Goal: Navigation & Orientation: Understand site structure

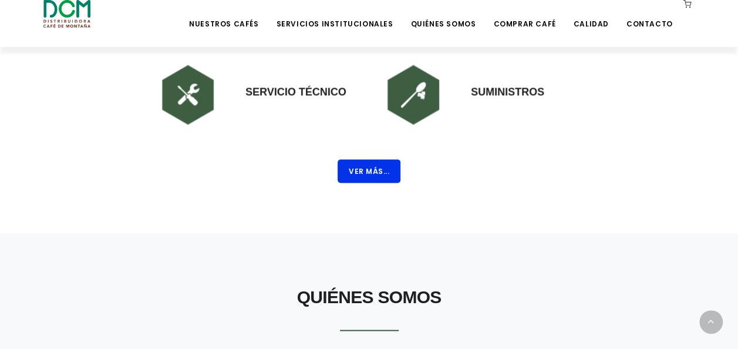
scroll to position [940, 0]
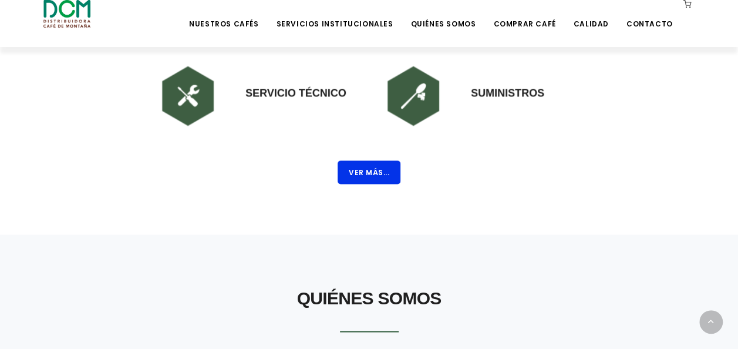
click at [354, 174] on button "Ver Más..." at bounding box center [369, 171] width 63 height 23
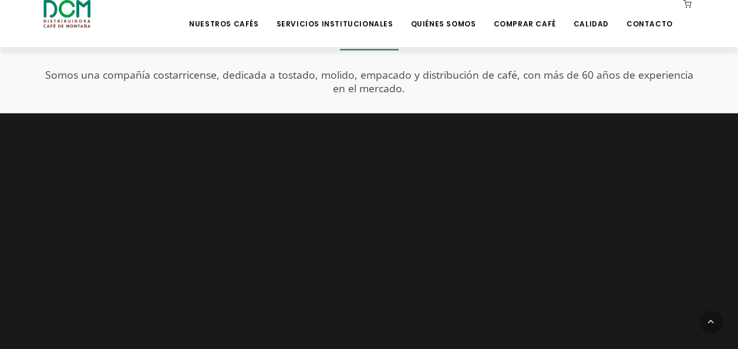
scroll to position [1116, 0]
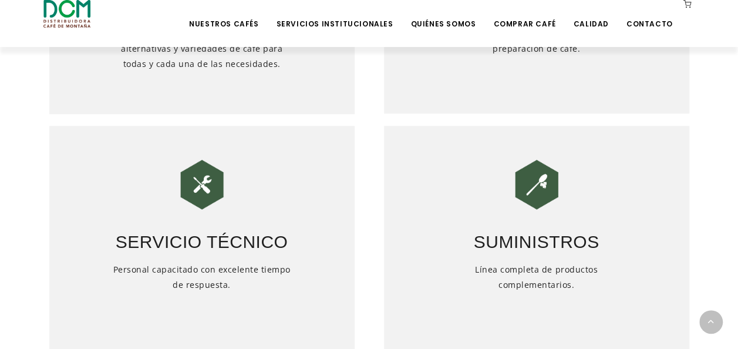
scroll to position [749, 0]
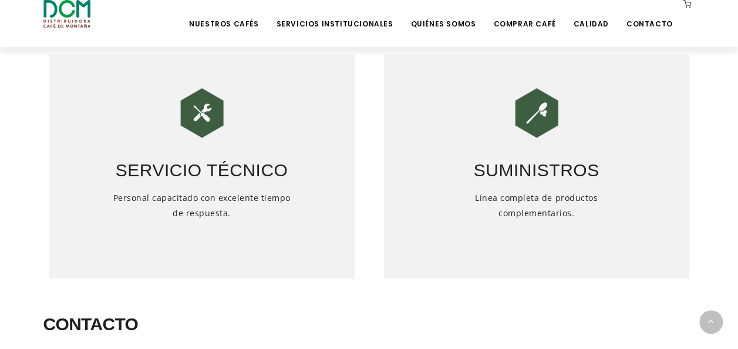
click at [193, 171] on h3 "Servicio Técnico" at bounding box center [201, 162] width 305 height 41
click at [201, 102] on img at bounding box center [202, 112] width 59 height 59
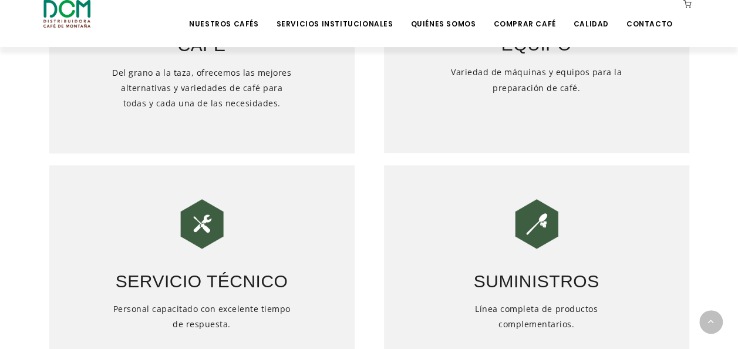
scroll to position [573, 0]
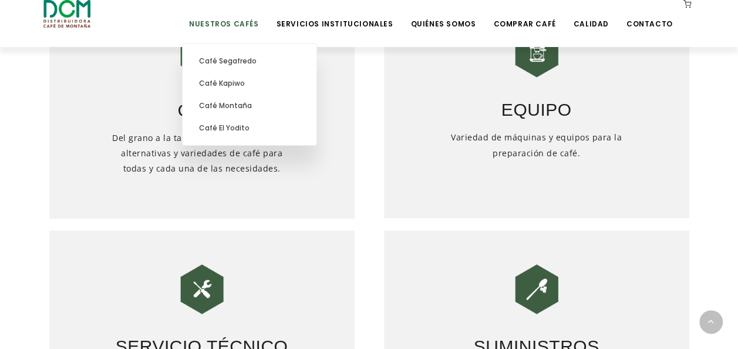
click at [261, 23] on link "Nuestros Cafés" at bounding box center [223, 15] width 83 height 28
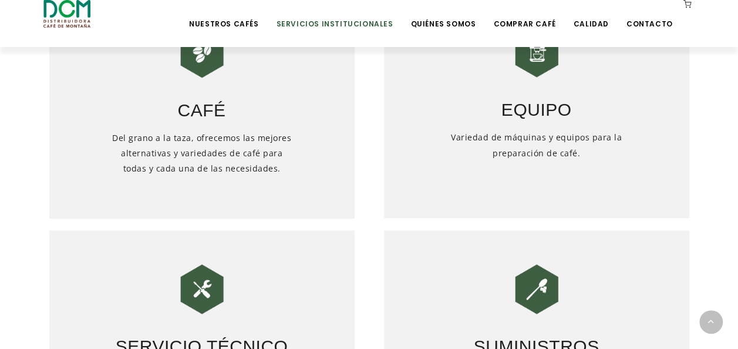
click at [368, 22] on link "Servicios Institucionales" at bounding box center [334, 15] width 131 height 28
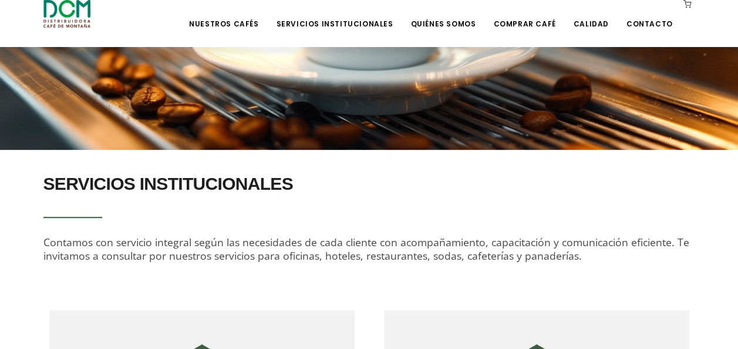
scroll to position [235, 0]
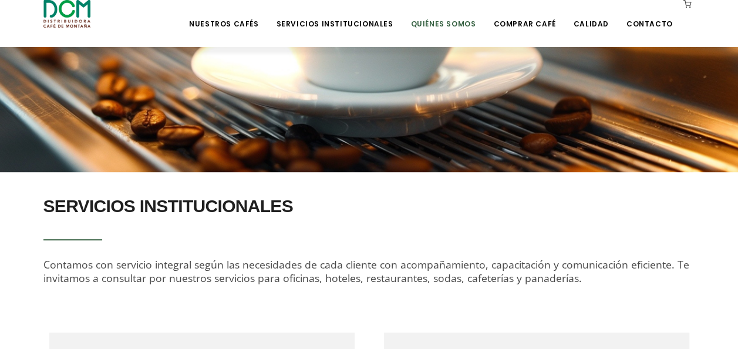
click at [445, 33] on li "Quiénes Somos" at bounding box center [442, 23] width 79 height 47
click at [449, 26] on link "Quiénes Somos" at bounding box center [442, 15] width 79 height 28
